Goal: Task Accomplishment & Management: Use online tool/utility

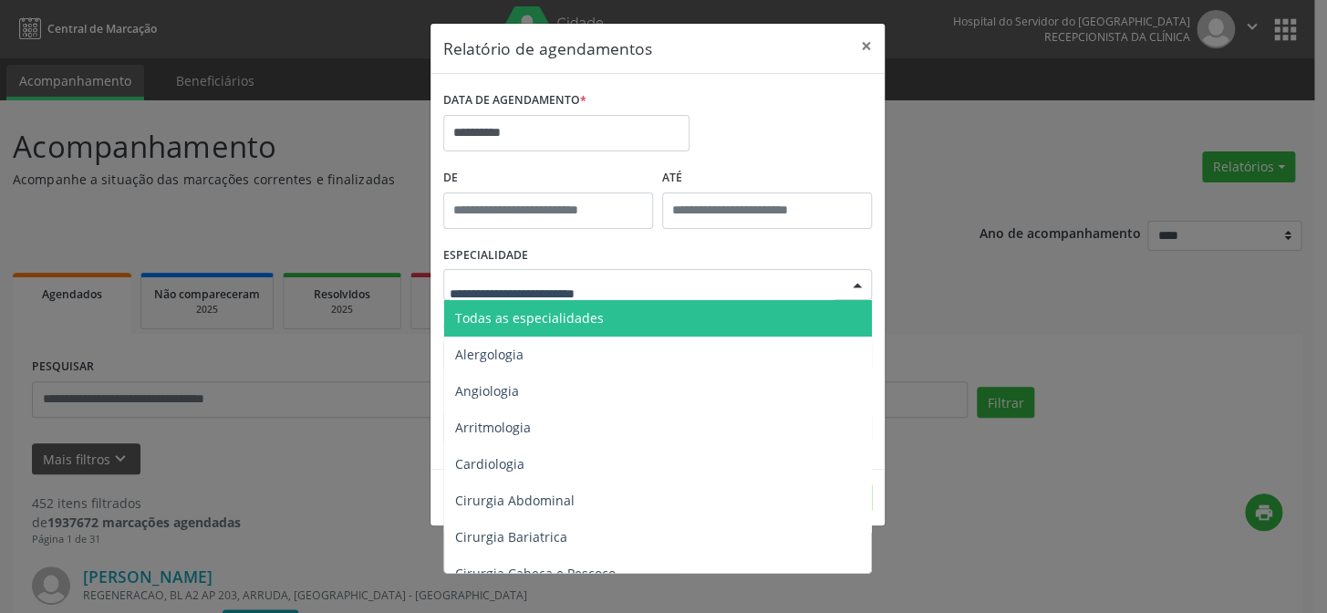
click at [656, 279] on div at bounding box center [657, 284] width 429 height 31
click at [638, 315] on span "Todas as especialidades" at bounding box center [659, 318] width 430 height 36
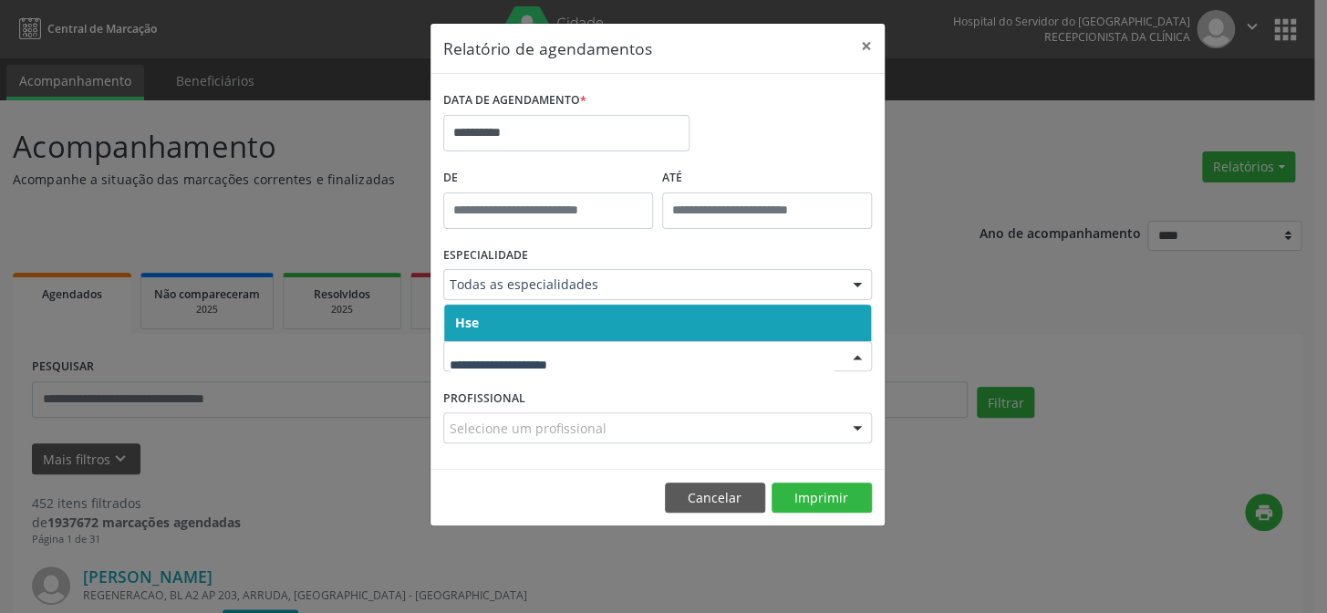
click at [604, 310] on span "Hse" at bounding box center [657, 323] width 427 height 36
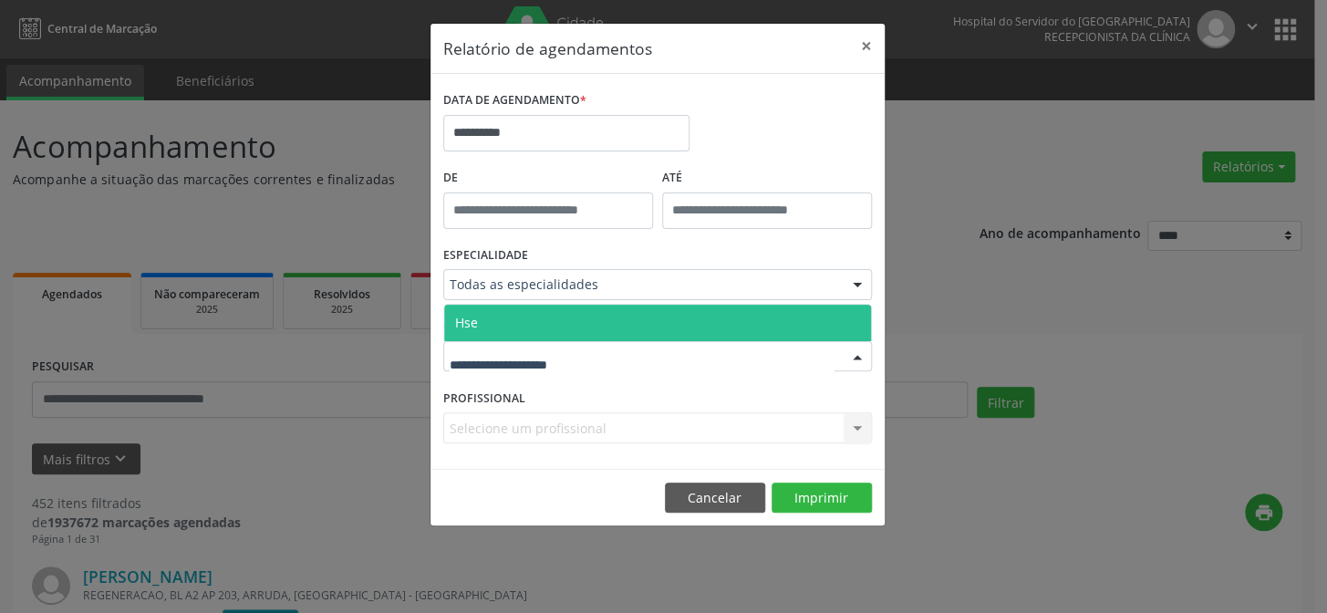
click at [583, 356] on div at bounding box center [657, 356] width 429 height 31
click at [601, 307] on span "Hse" at bounding box center [657, 323] width 427 height 36
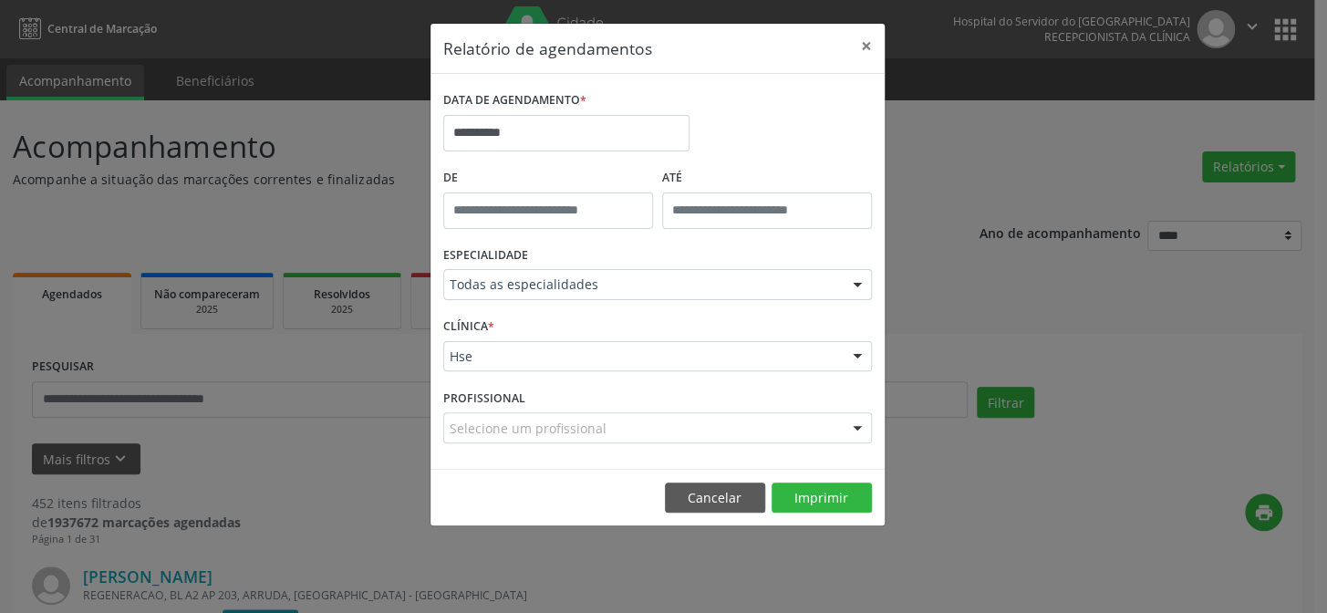
click at [641, 427] on div "Selecione um profissional" at bounding box center [657, 427] width 429 height 31
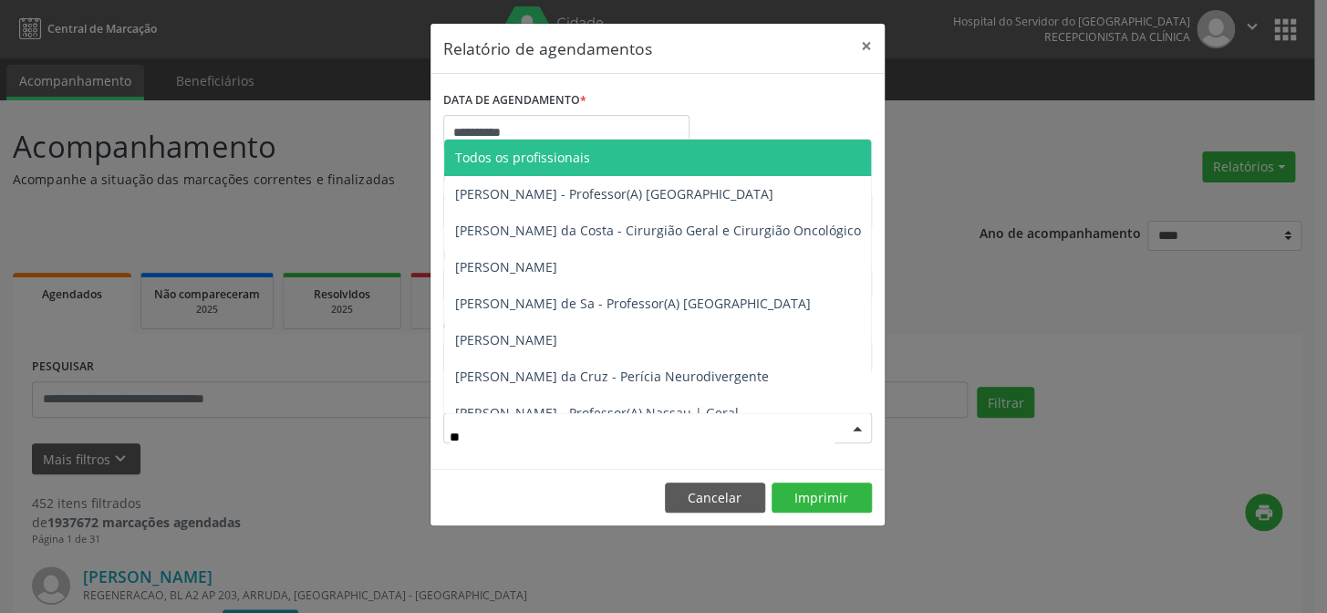
type input "*"
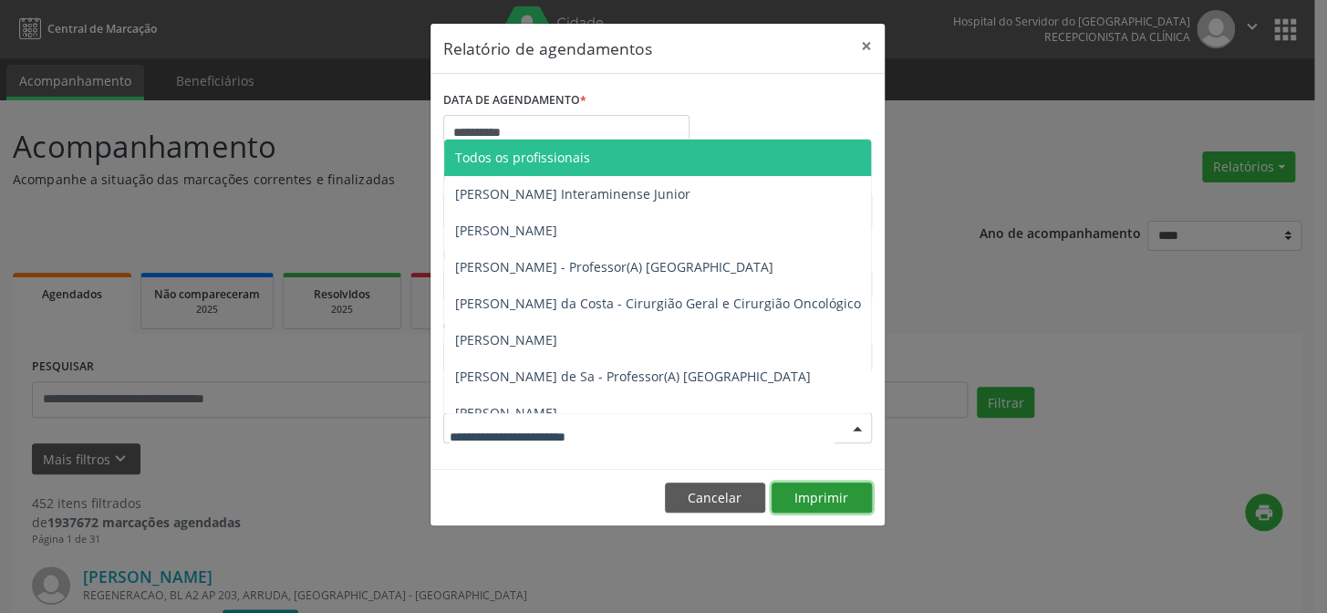
click at [808, 494] on button "Imprimir" at bounding box center [822, 498] width 100 height 31
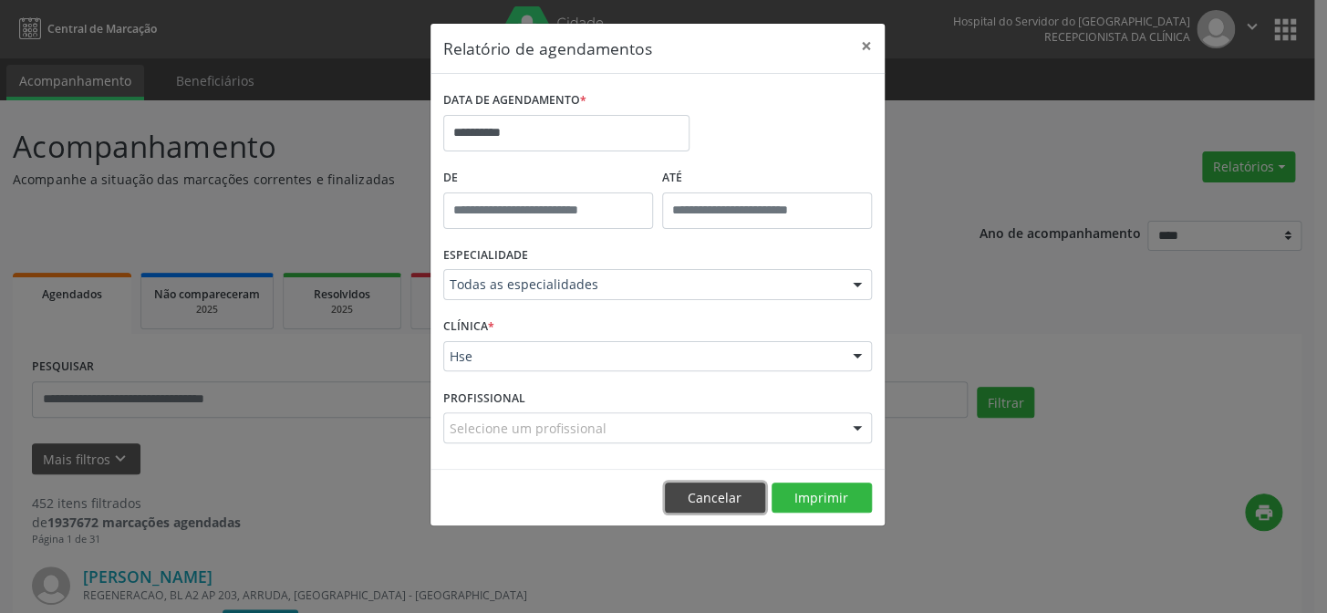
drag, startPoint x: 715, startPoint y: 499, endPoint x: 703, endPoint y: 341, distance: 158.2
click at [715, 494] on button "Cancelar" at bounding box center [715, 498] width 100 height 31
